Goal: Information Seeking & Learning: Check status

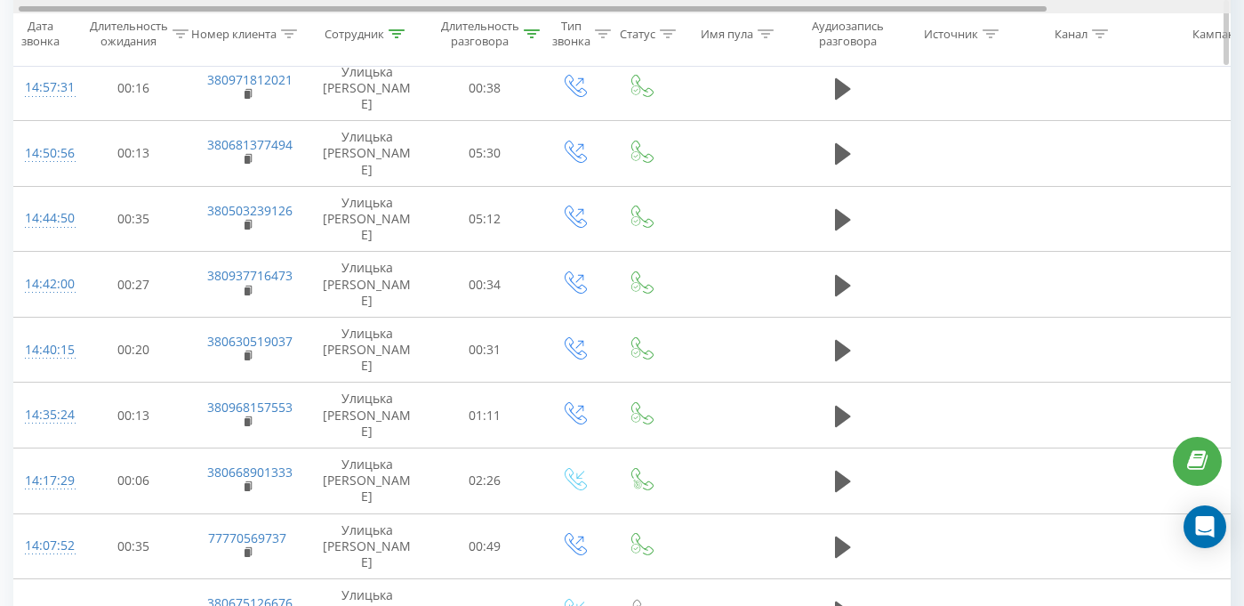
scroll to position [336, 0]
